Goal: Find specific page/section: Find specific page/section

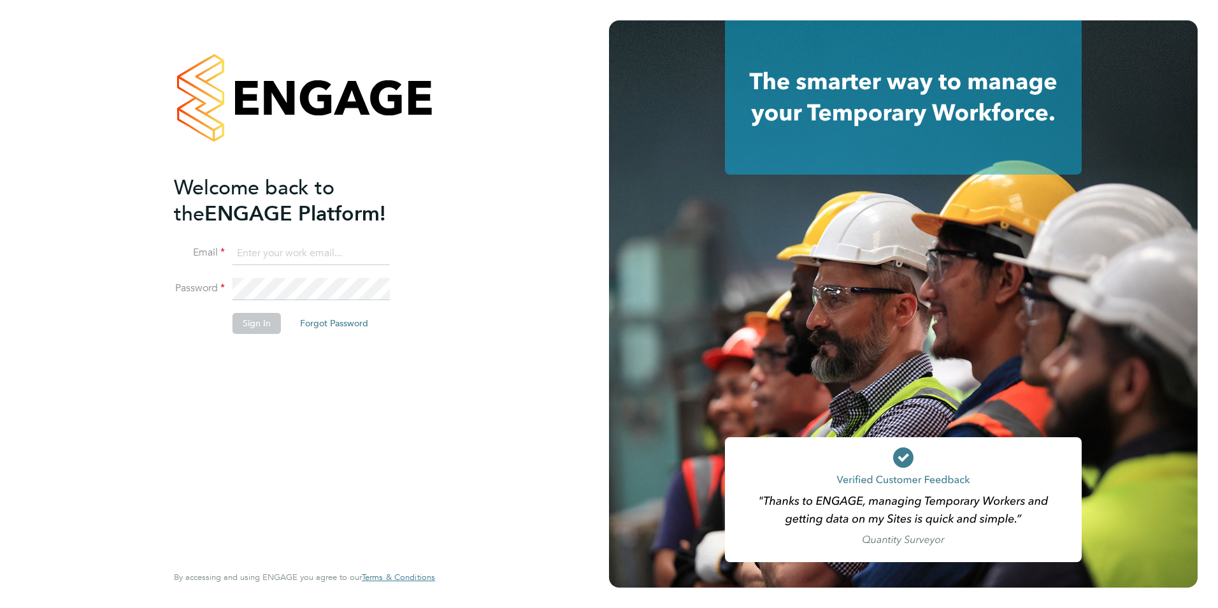
type input "[PERSON_NAME][EMAIL_ADDRESS][PERSON_NAME][DOMAIN_NAME]"
click at [250, 328] on button "Sign In" at bounding box center [257, 323] width 48 height 20
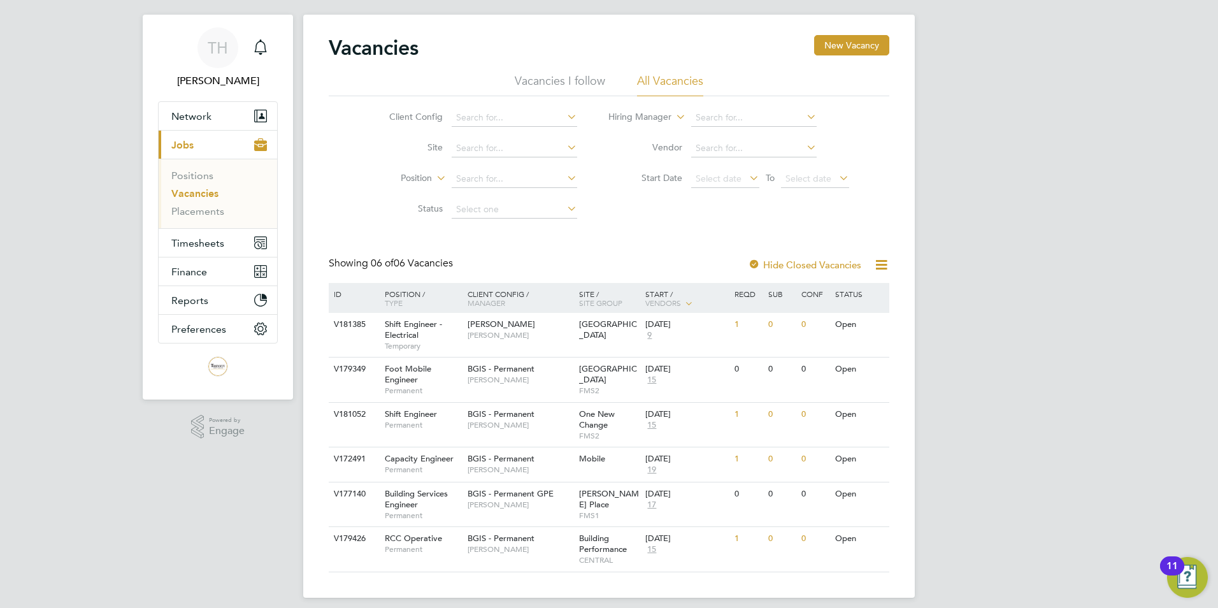
scroll to position [31, 0]
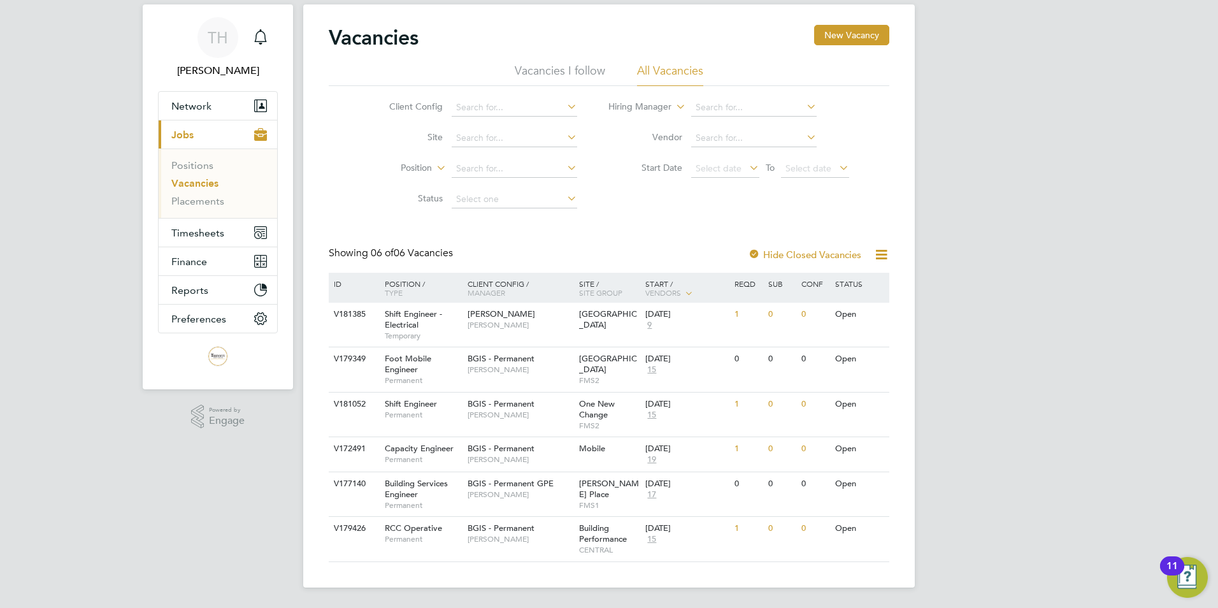
click at [573, 63] on li "Vacancies I follow" at bounding box center [560, 74] width 90 height 23
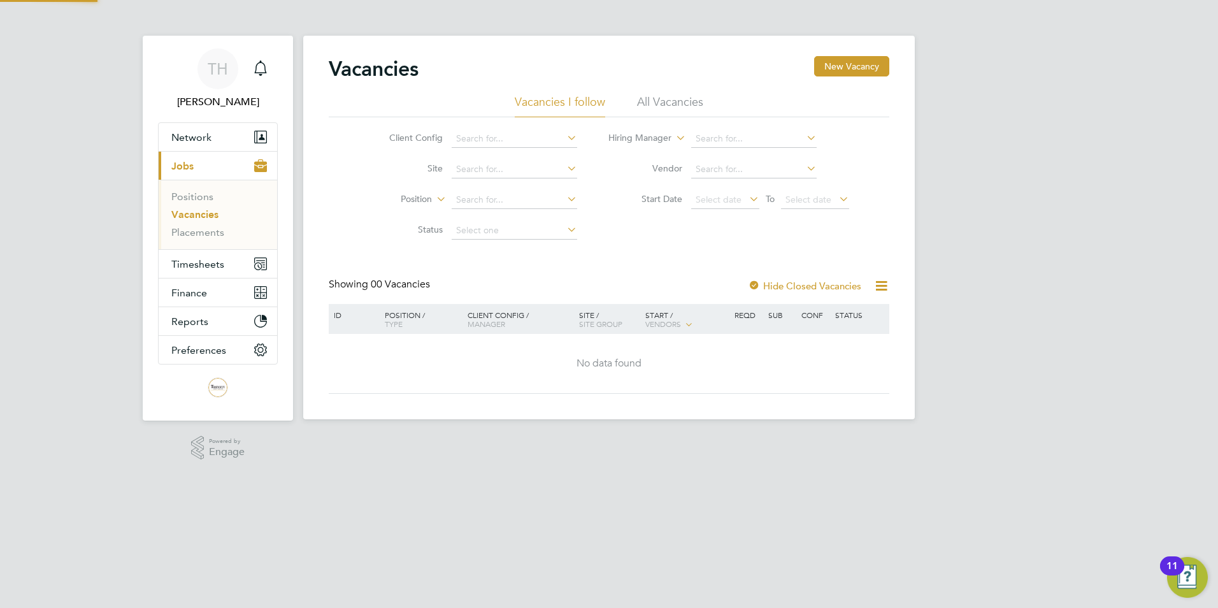
scroll to position [0, 0]
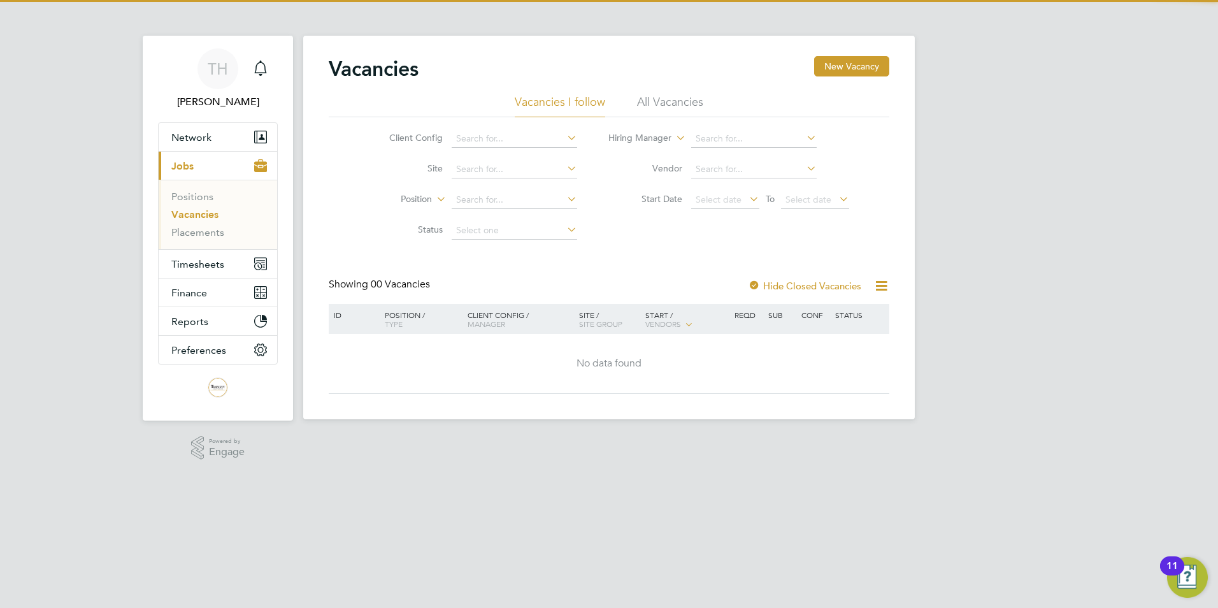
click at [647, 106] on li "All Vacancies" at bounding box center [670, 105] width 66 height 23
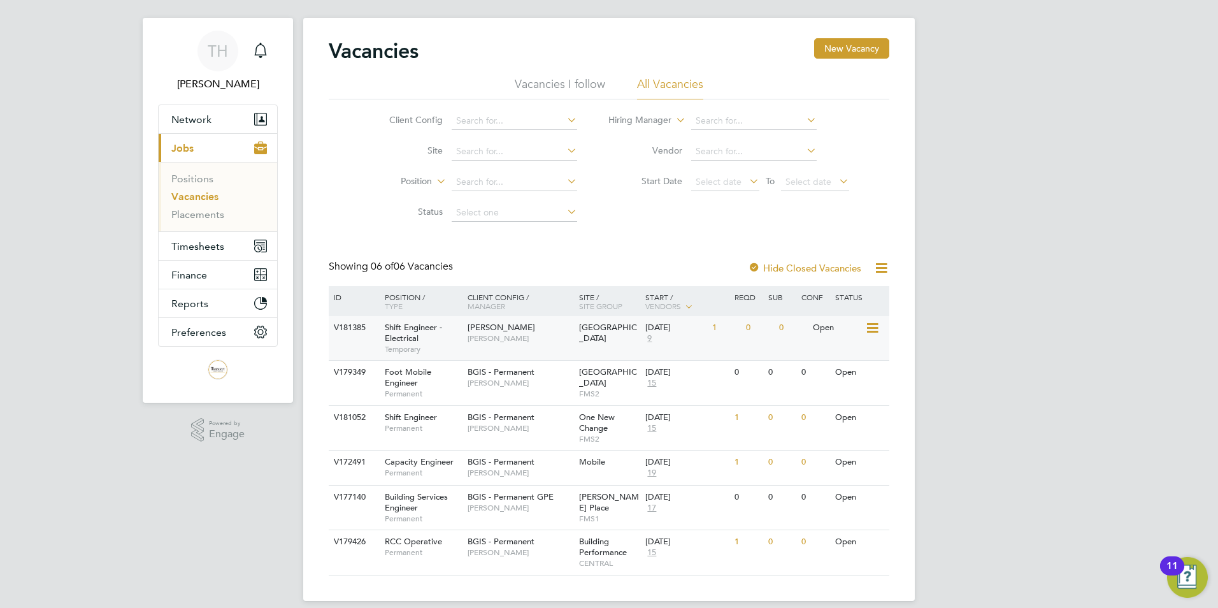
scroll to position [31, 0]
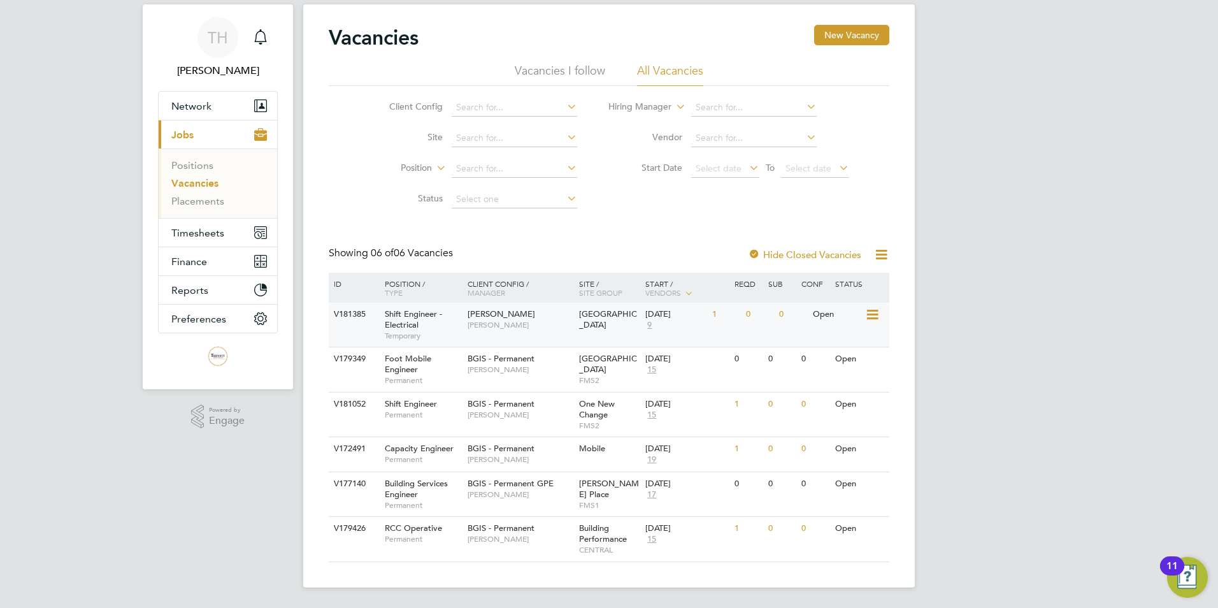
click at [554, 318] on div "NG Bailey Ryan McDermott" at bounding box center [519, 319] width 111 height 33
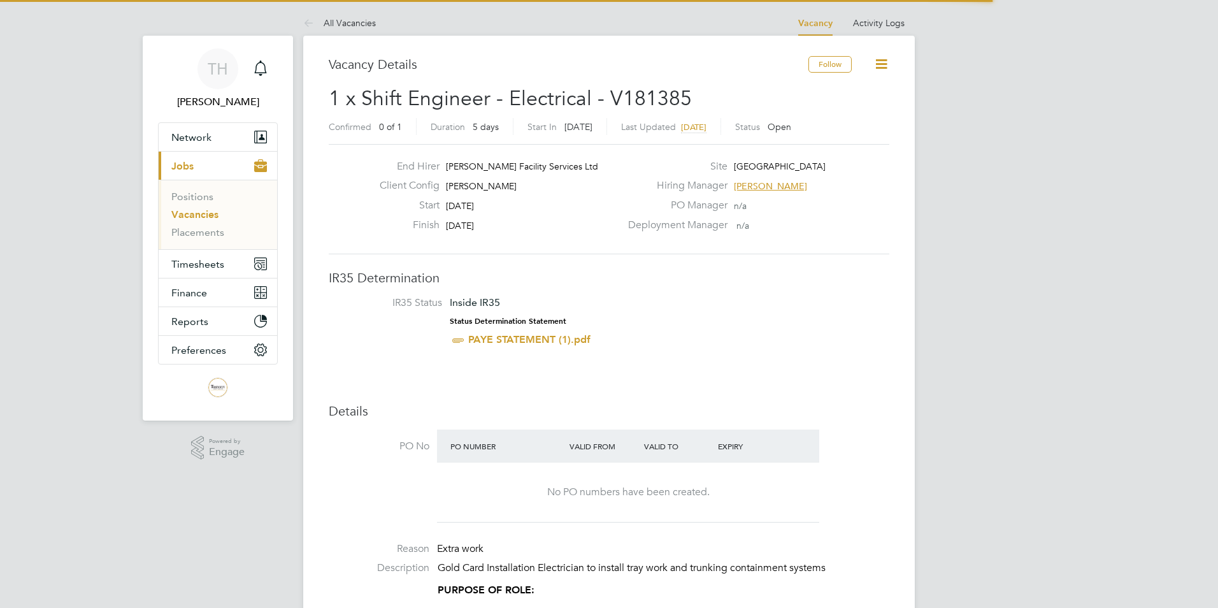
scroll to position [38, 89]
